Goal: Task Accomplishment & Management: Manage account settings

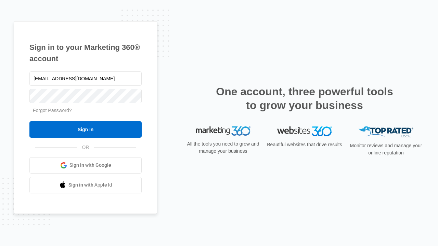
type input "dankie614@gmail.com"
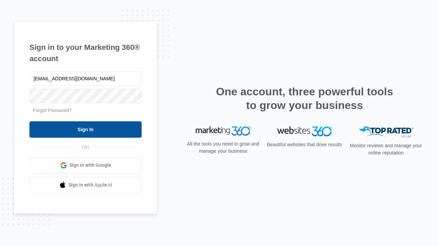
click at [85, 129] on input "Sign In" at bounding box center [85, 129] width 112 height 16
